Goal: Task Accomplishment & Management: Complete application form

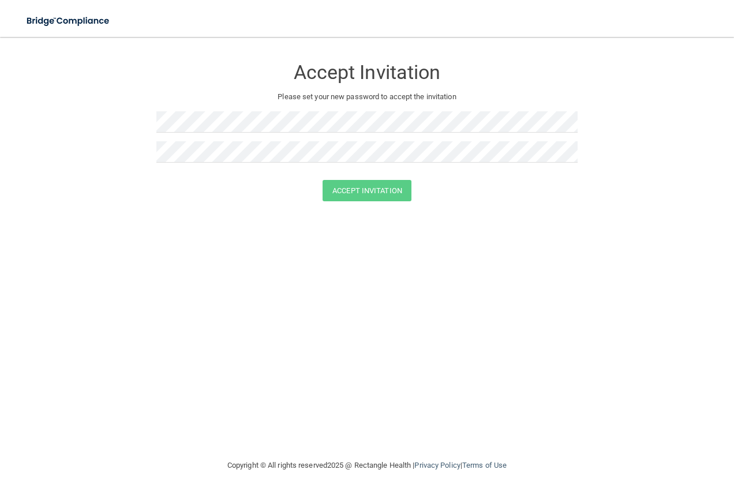
click at [346, 282] on div "Accept Invitation Please set your new password to accept the invitation Accept …" at bounding box center [367, 247] width 688 height 399
click at [375, 191] on button "Accept Invitation" at bounding box center [366, 190] width 89 height 21
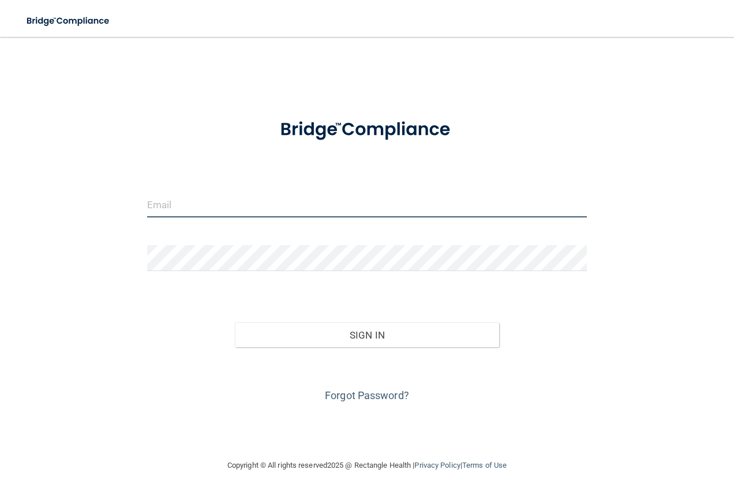
click at [176, 209] on input "email" at bounding box center [367, 204] width 440 height 26
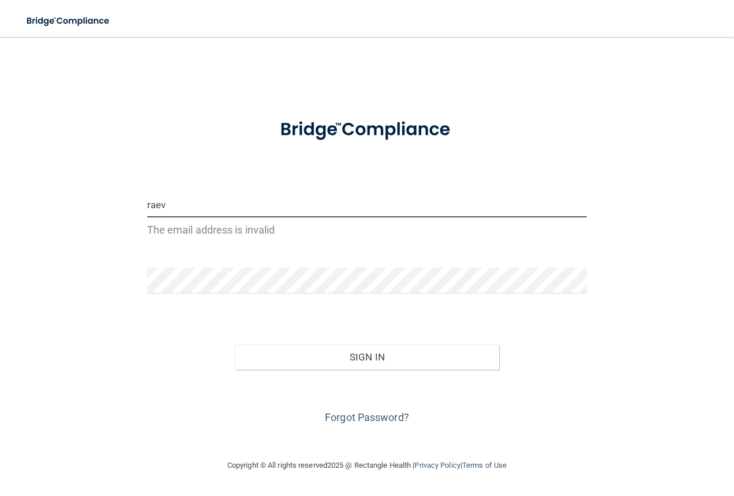
type input "[EMAIL_ADDRESS][DOMAIN_NAME]"
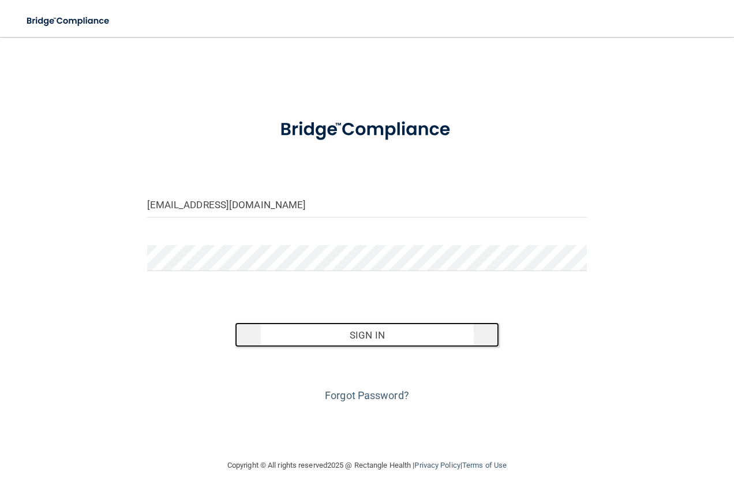
click at [397, 340] on button "Sign In" at bounding box center [367, 334] width 264 height 25
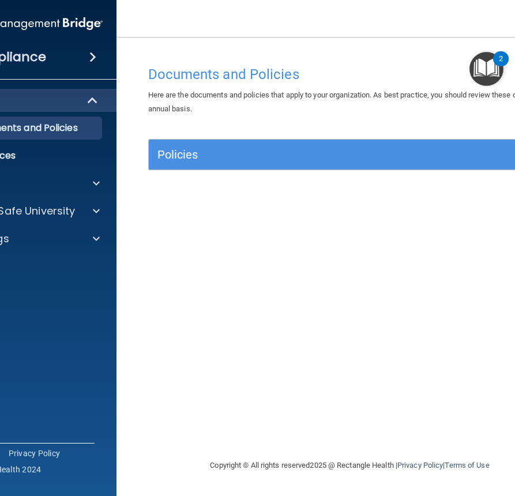
click at [369, 212] on div "Documents and Policies Here are the documents and policies that apply to your o…" at bounding box center [350, 259] width 421 height 399
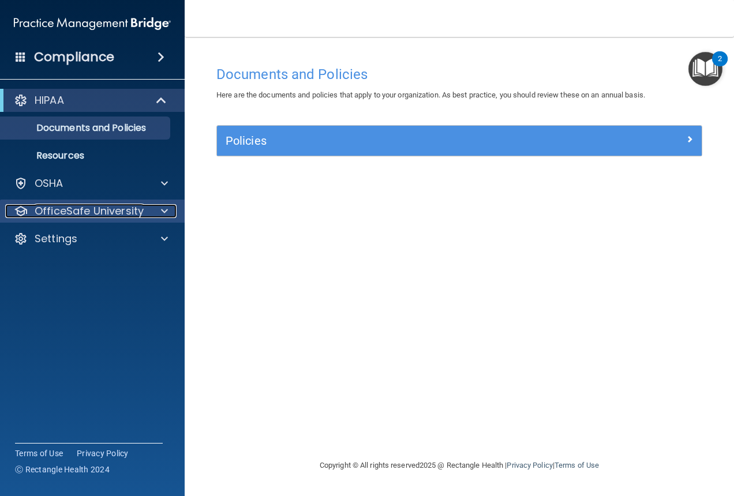
click at [149, 216] on div at bounding box center [162, 211] width 29 height 14
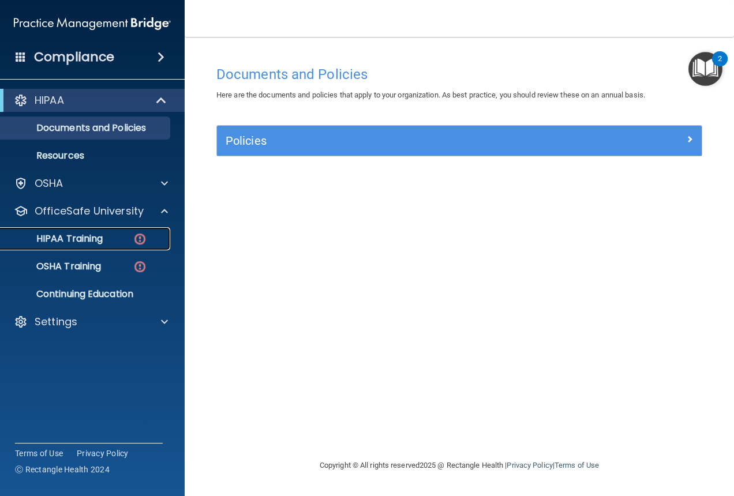
click at [127, 242] on div "HIPAA Training" at bounding box center [85, 239] width 157 height 12
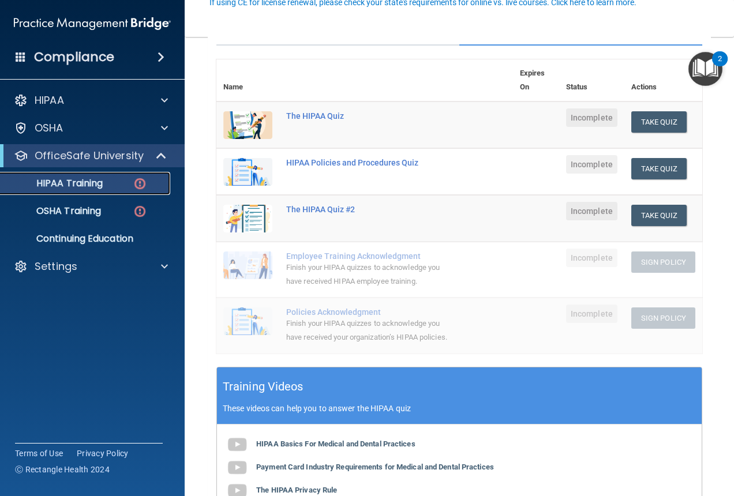
scroll to position [231, 0]
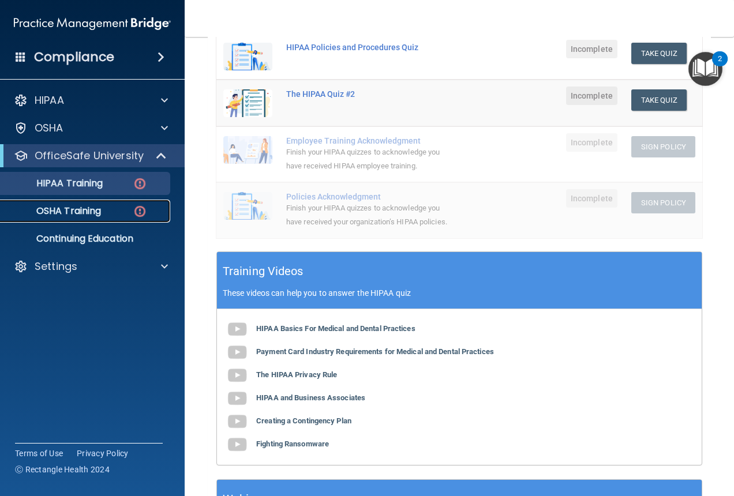
click at [98, 213] on p "OSHA Training" at bounding box center [53, 211] width 93 height 12
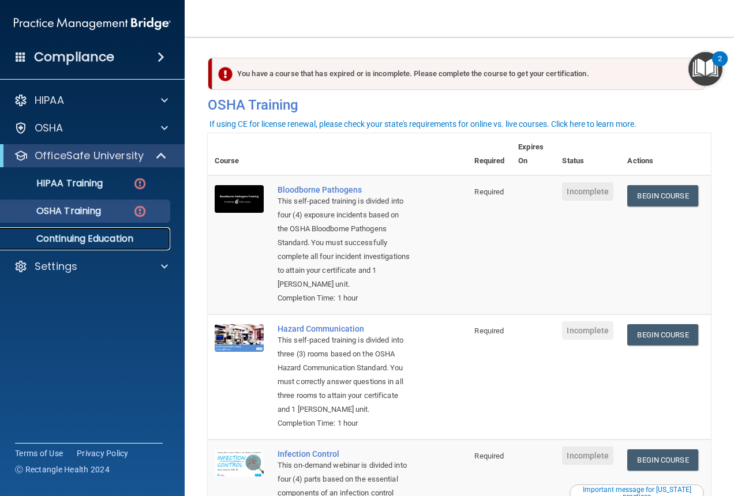
click at [108, 230] on link "Continuing Education" at bounding box center [79, 238] width 182 height 23
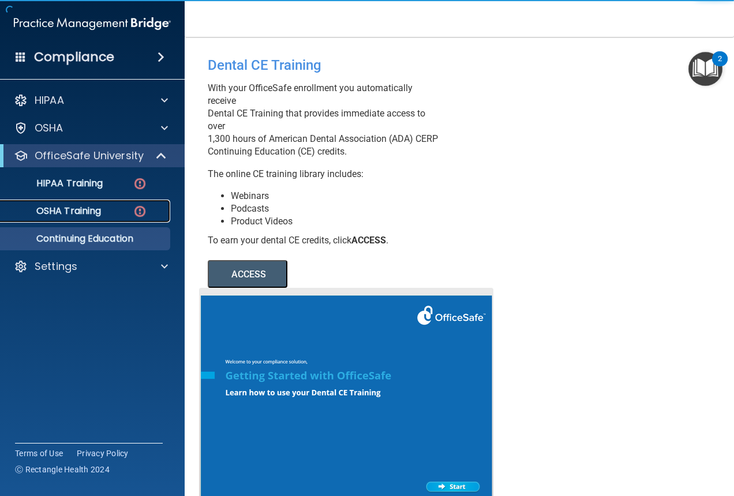
click at [103, 216] on div "OSHA Training" at bounding box center [85, 211] width 157 height 12
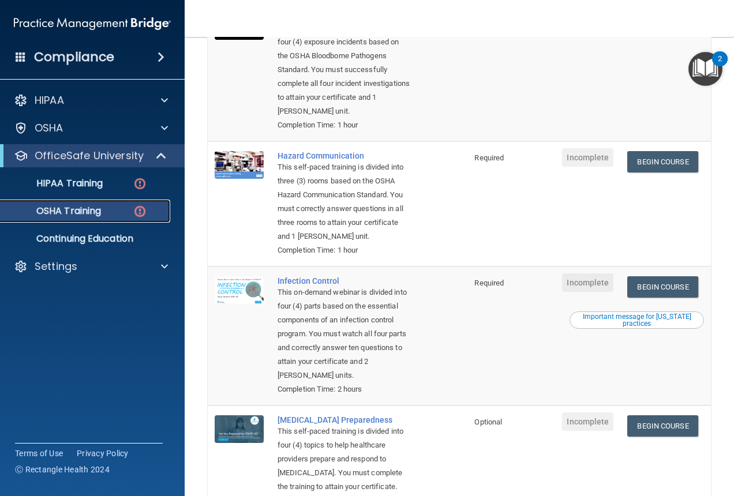
scroll to position [254, 0]
